Goal: Task Accomplishment & Management: Use online tool/utility

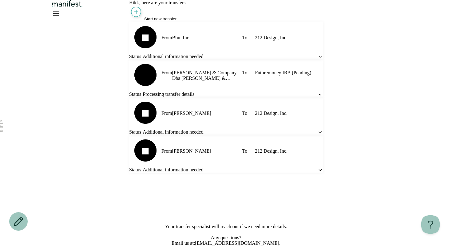
click at [159, 21] on span "Start new transfer" at bounding box center [160, 19] width 32 height 5
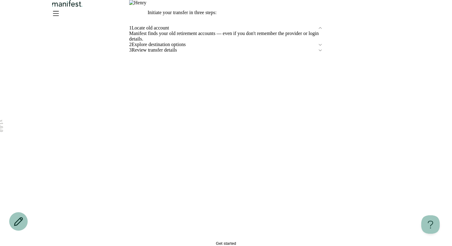
click at [186, 241] on button "Get started" at bounding box center [226, 243] width 194 height 5
